Goal: Find specific page/section

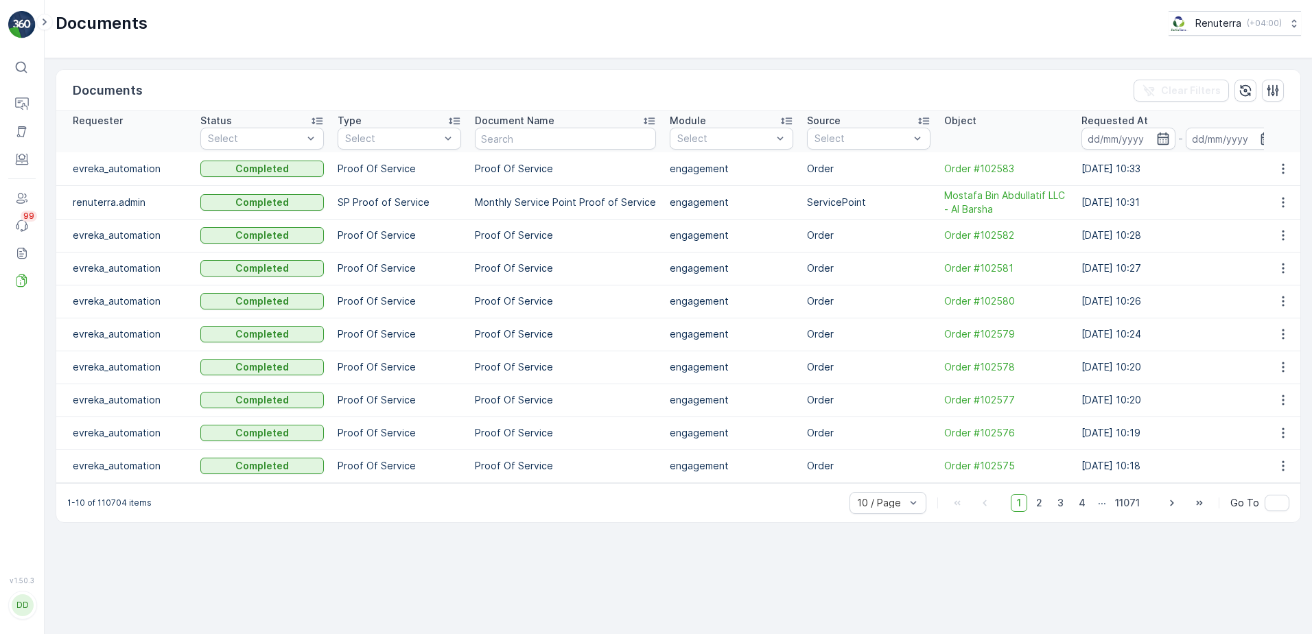
click at [25, 60] on icon at bounding box center [21, 67] width 14 height 14
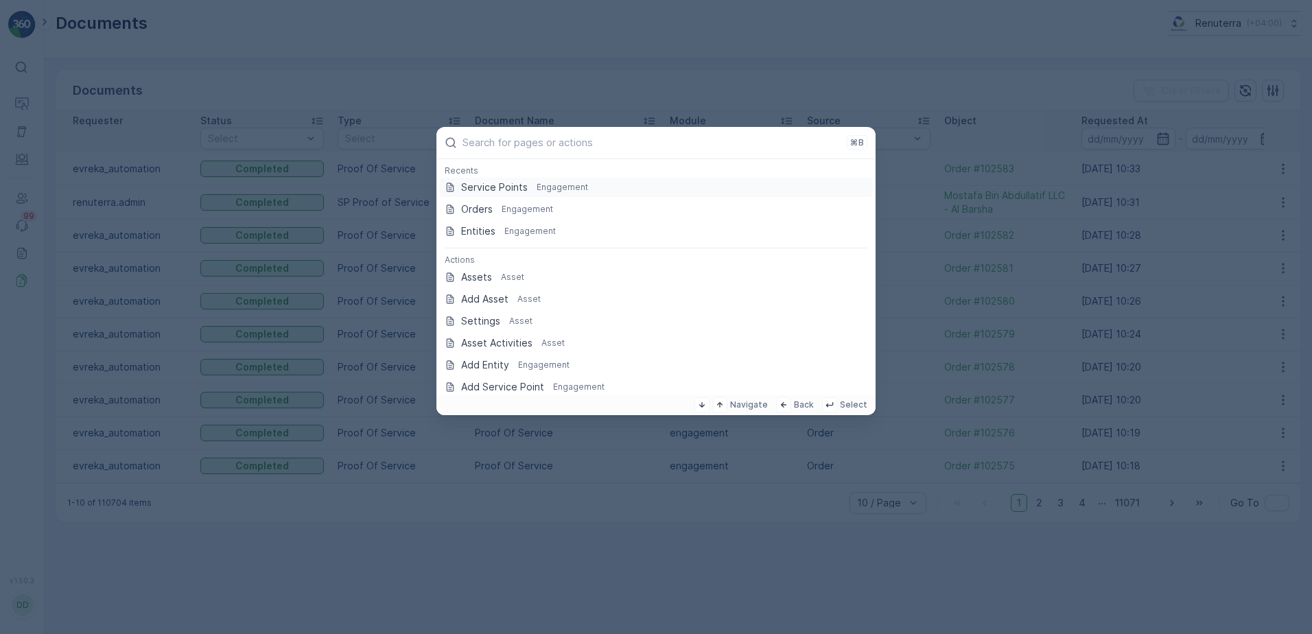
click at [474, 188] on p "Service Points" at bounding box center [494, 187] width 67 height 14
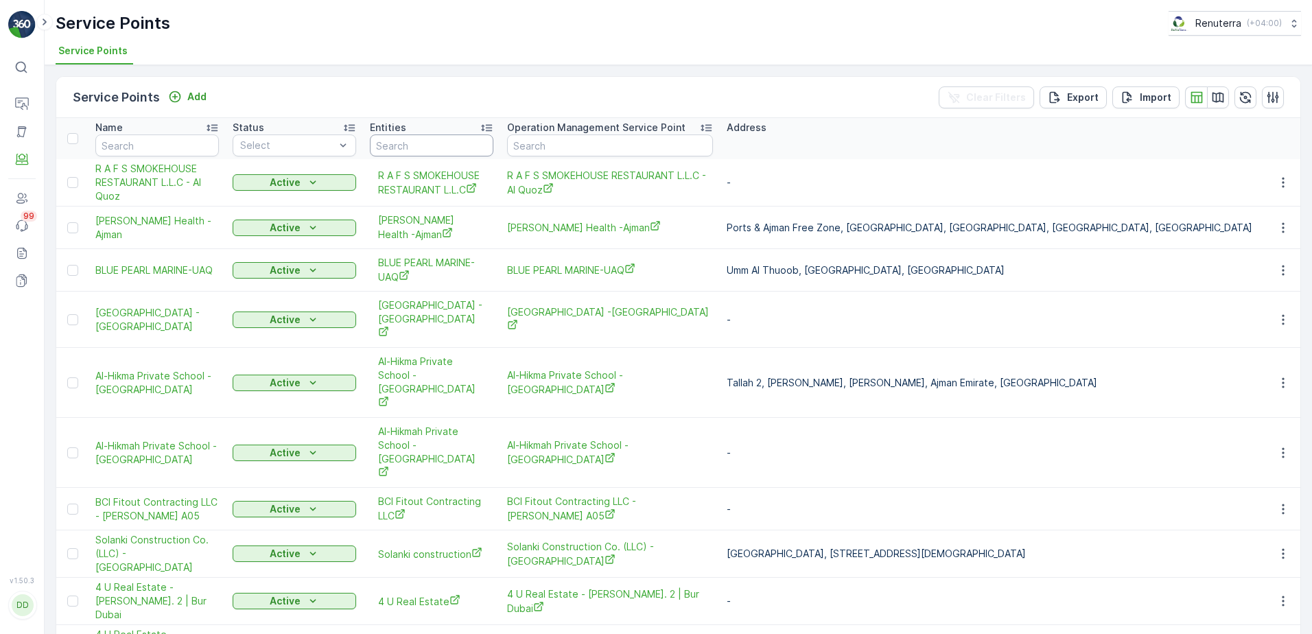
click at [453, 143] on input "text" at bounding box center [431, 145] width 123 height 22
type input "noor al"
